Goal: Learn about a topic: Learn about a topic

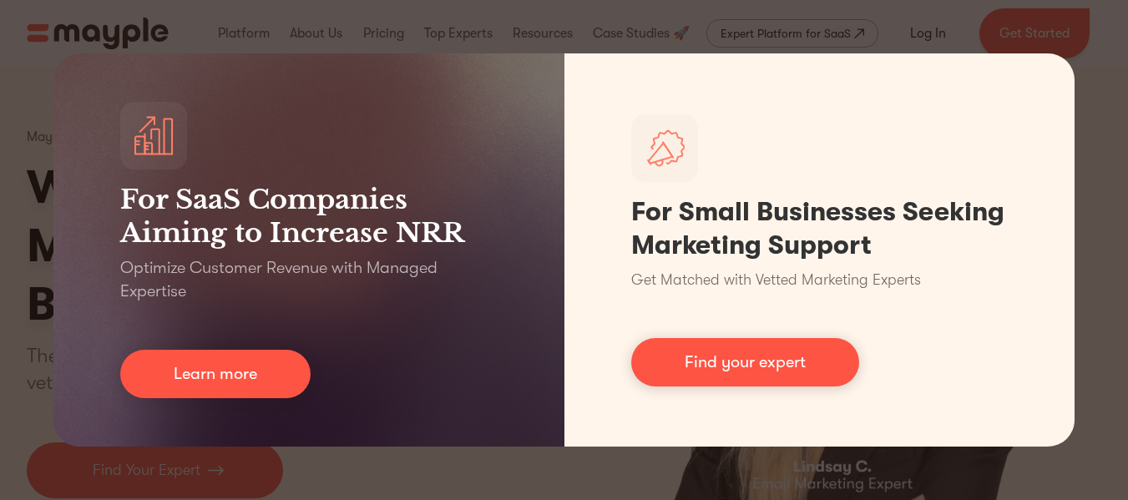
click at [690, 479] on div "For SaaS Companies Aiming to Increase NRR Optimize Customer Revenue with Manage…" at bounding box center [564, 250] width 1128 height 500
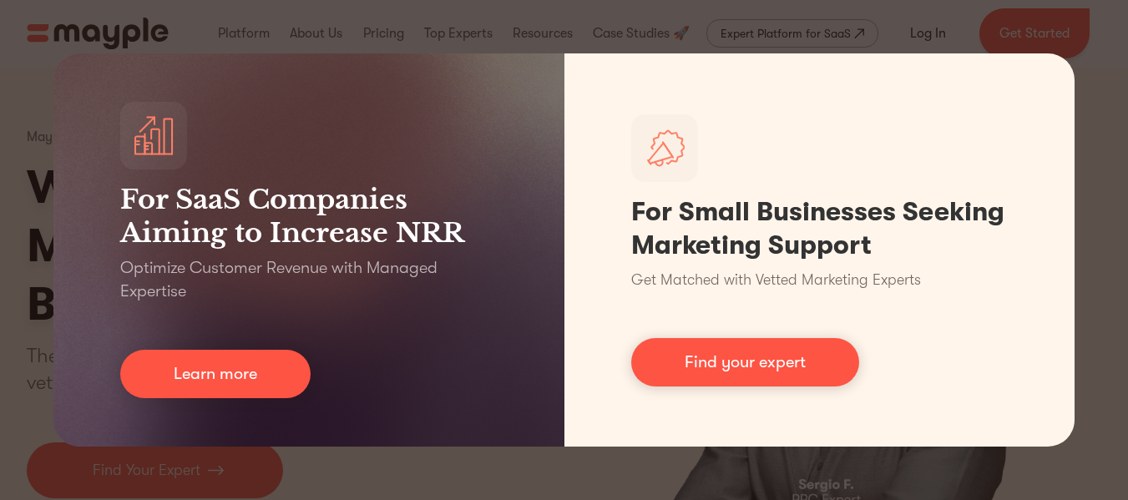
click at [938, 24] on div "For SaaS Companies Aiming to Increase NRR Optimize Customer Revenue with Manage…" at bounding box center [564, 250] width 1128 height 500
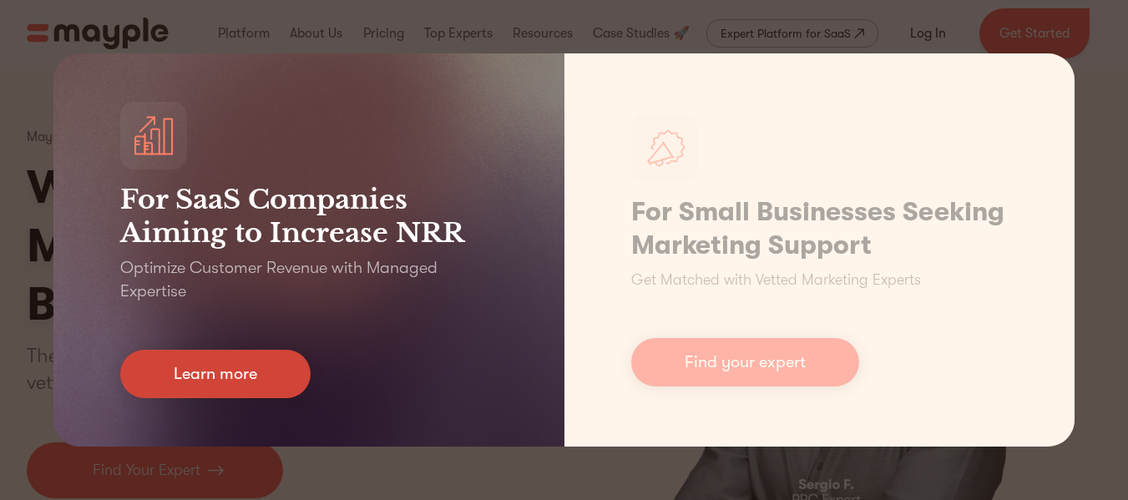
click at [297, 362] on link "Learn more" at bounding box center [215, 374] width 190 height 48
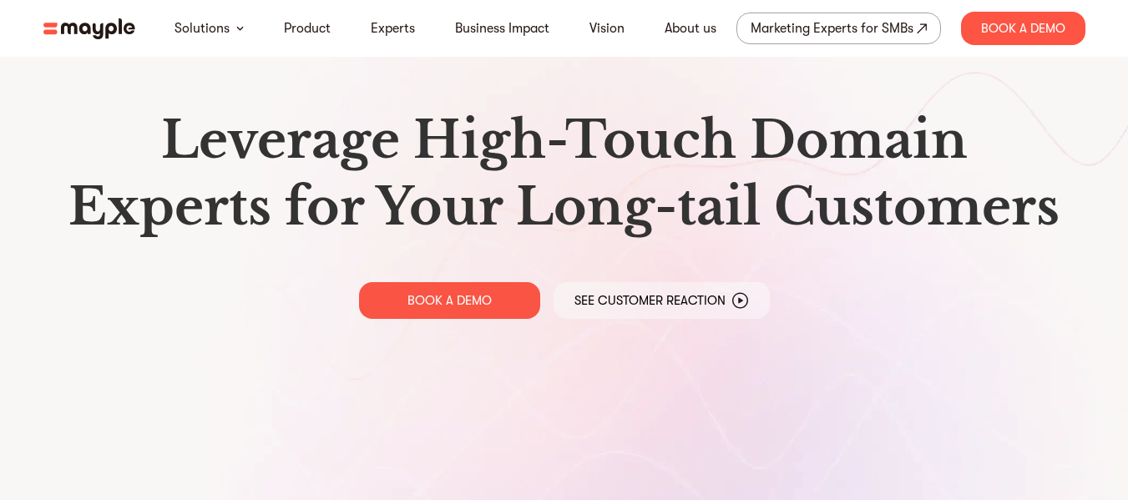
click at [109, 25] on img at bounding box center [89, 28] width 92 height 21
drag, startPoint x: 213, startPoint y: 193, endPoint x: 154, endPoint y: 155, distance: 70.2
click at [154, 155] on h1 "Leverage High-Touch Domain Experts for Your Long-tail Customers" at bounding box center [565, 174] width 1016 height 134
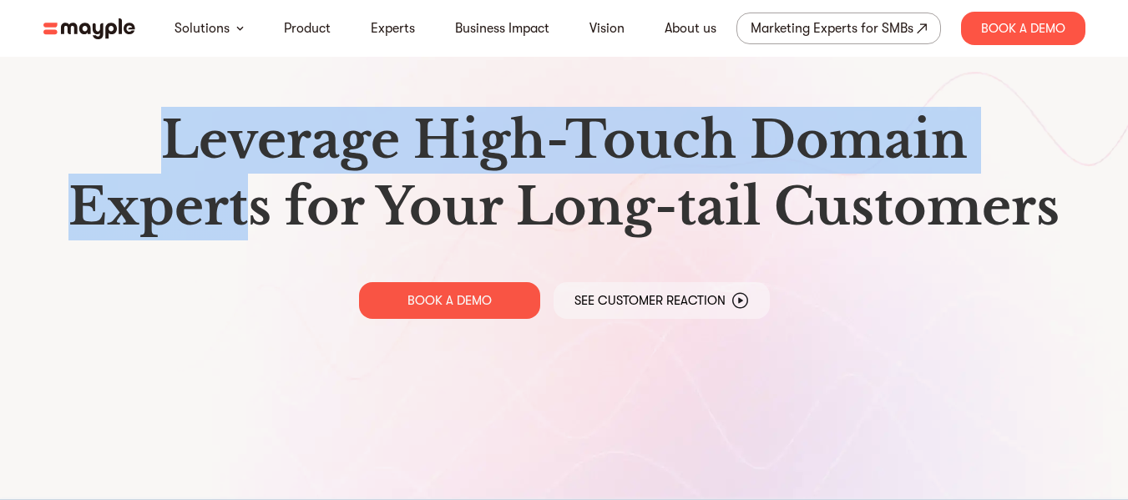
drag, startPoint x: 151, startPoint y: 154, endPoint x: 246, endPoint y: 198, distance: 105.0
click at [246, 198] on h1 "Leverage High-Touch Domain Experts for Your Long-tail Customers" at bounding box center [565, 174] width 1016 height 134
click at [254, 259] on div "Leverage High-Touch Domain Experts for Your Long-tail Customers BOOK A DEMO See…" at bounding box center [564, 212] width 1069 height 425
